Goal: Task Accomplishment & Management: Use online tool/utility

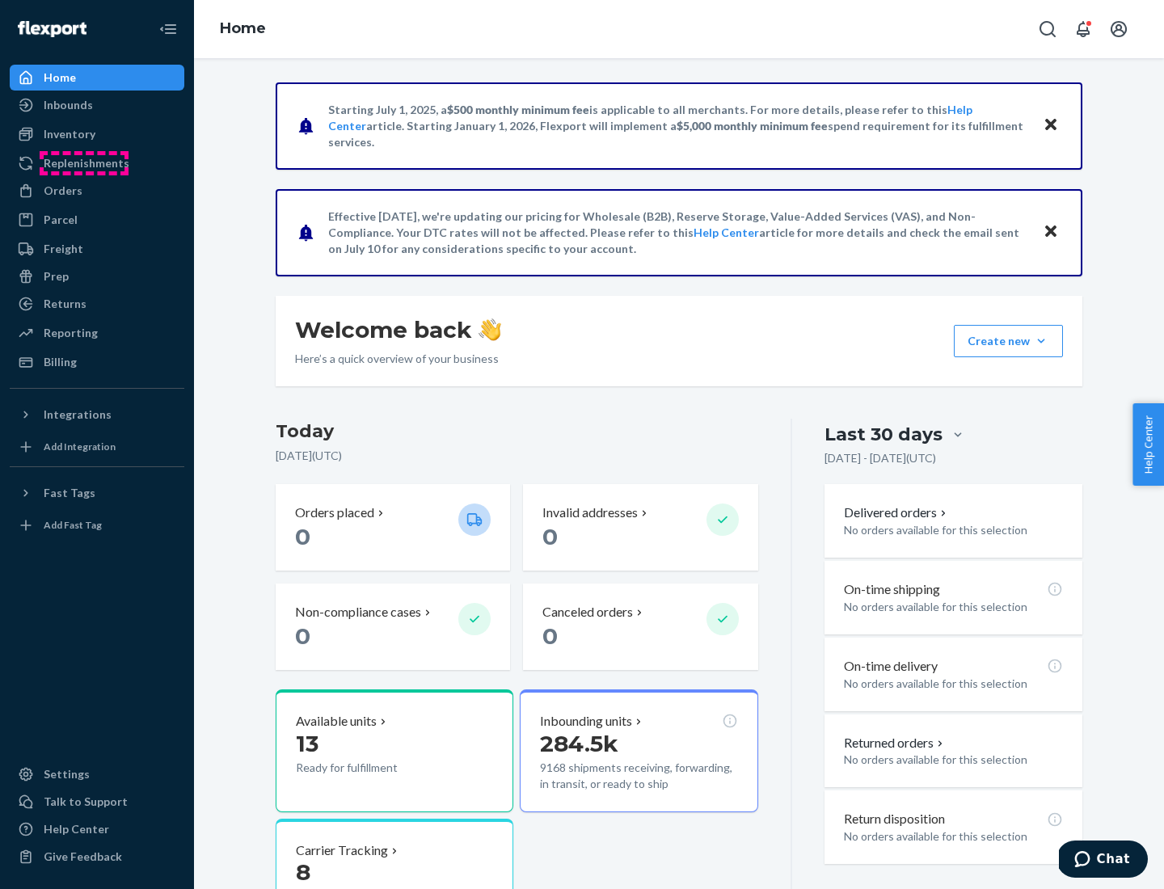
click at [84, 163] on div "Replenishments" at bounding box center [87, 163] width 86 height 16
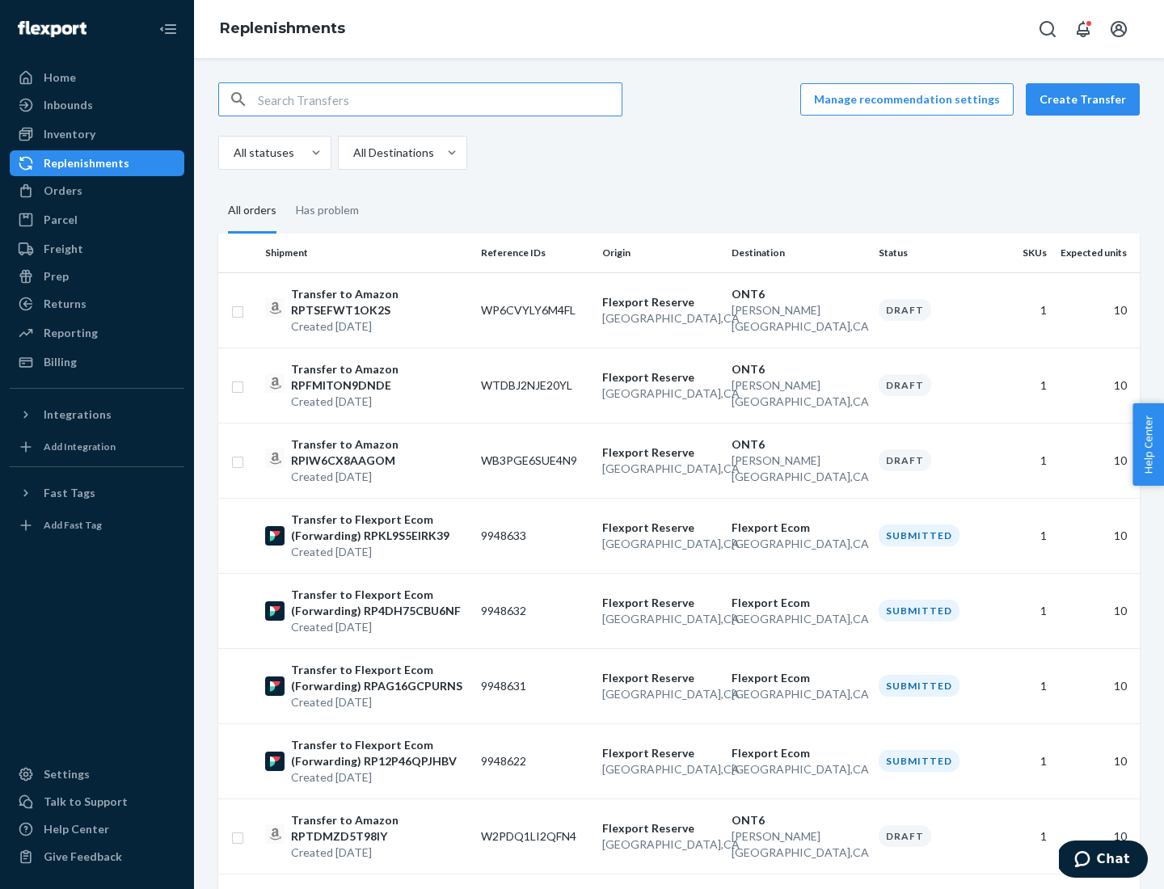
click at [1087, 99] on button "Create Transfer" at bounding box center [1083, 99] width 114 height 32
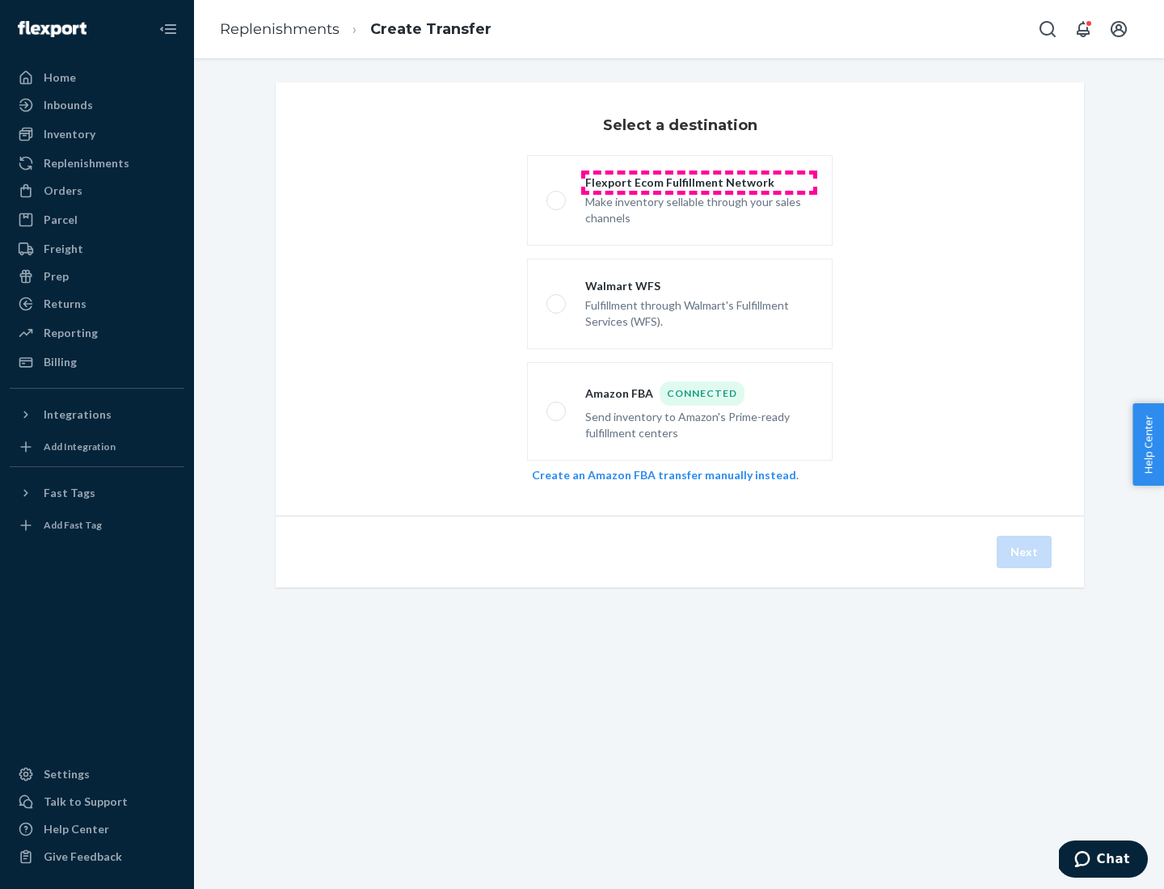
click at [699, 183] on div "Flexport Ecom Fulfillment Network" at bounding box center [699, 183] width 228 height 16
click at [557, 196] on input "Flexport Ecom Fulfillment Network Make inventory sellable through your sales ch…" at bounding box center [552, 201] width 11 height 11
radio input "true"
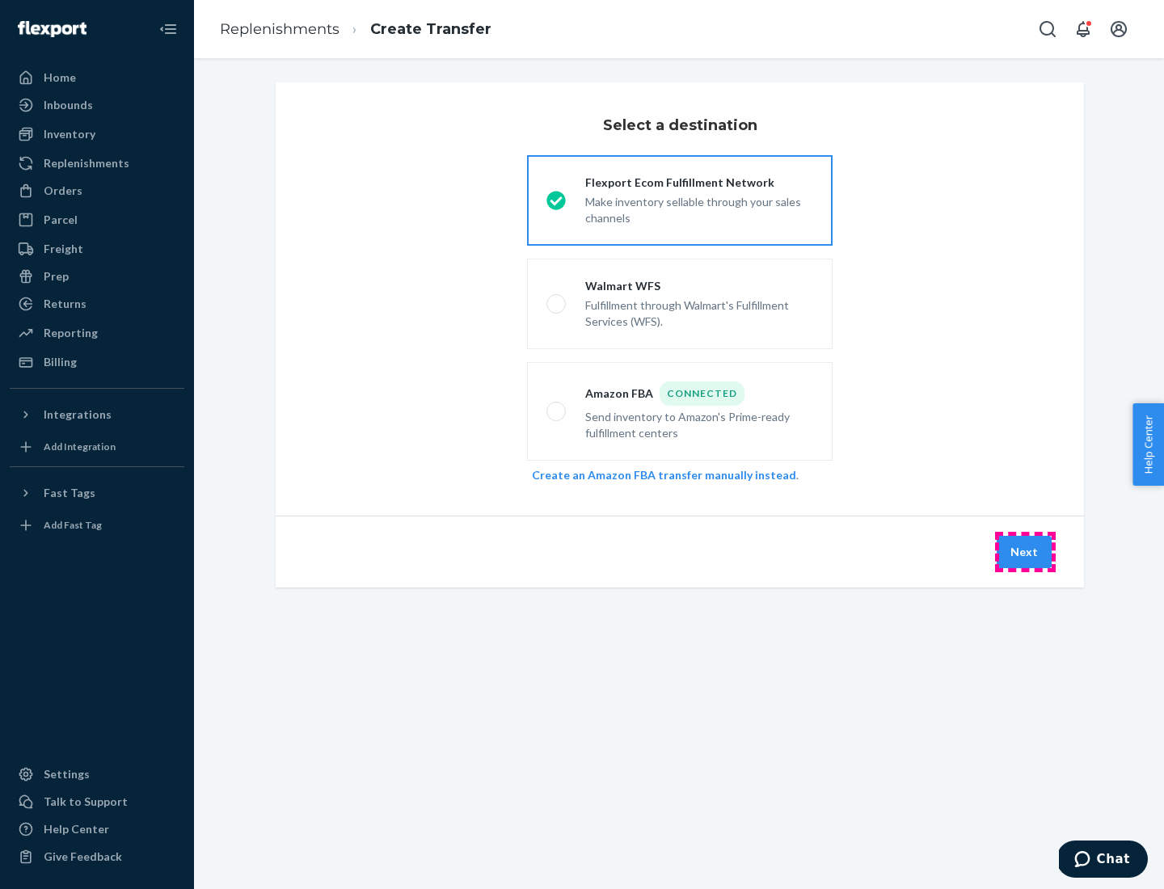
click at [1025, 552] on button "Next" at bounding box center [1024, 552] width 55 height 32
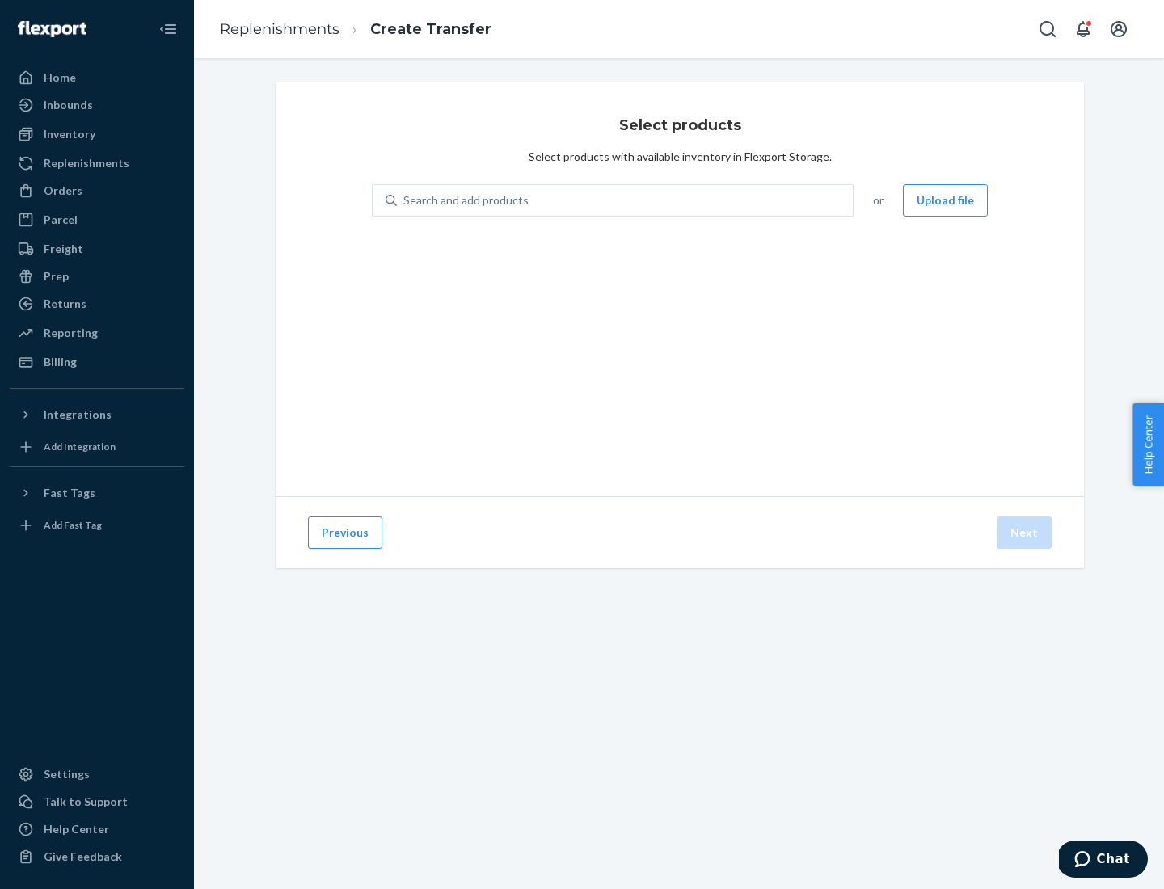
click at [947, 201] on button "Upload file" at bounding box center [945, 200] width 85 height 32
